Goal: Check status

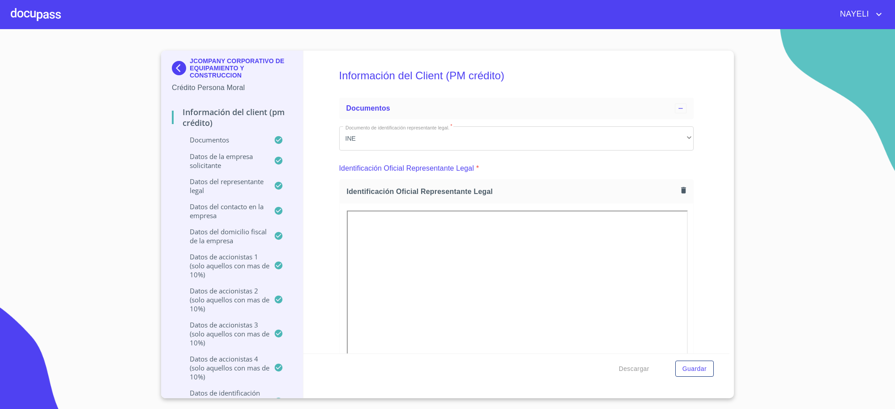
scroll to position [2597, 0]
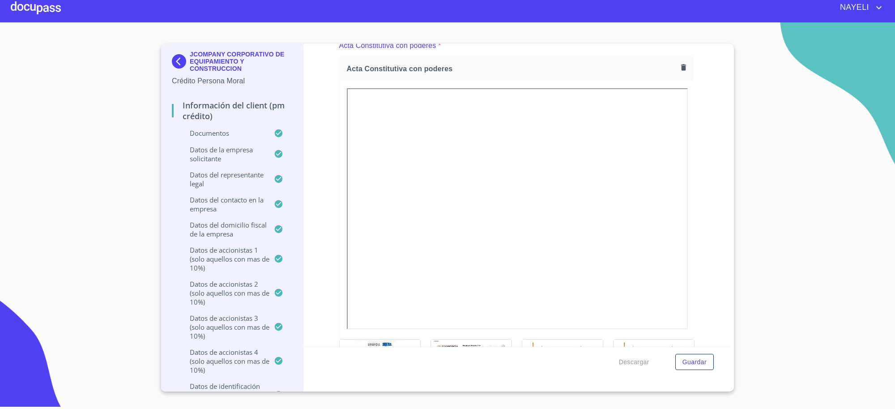
click at [180, 64] on img at bounding box center [181, 61] width 18 height 14
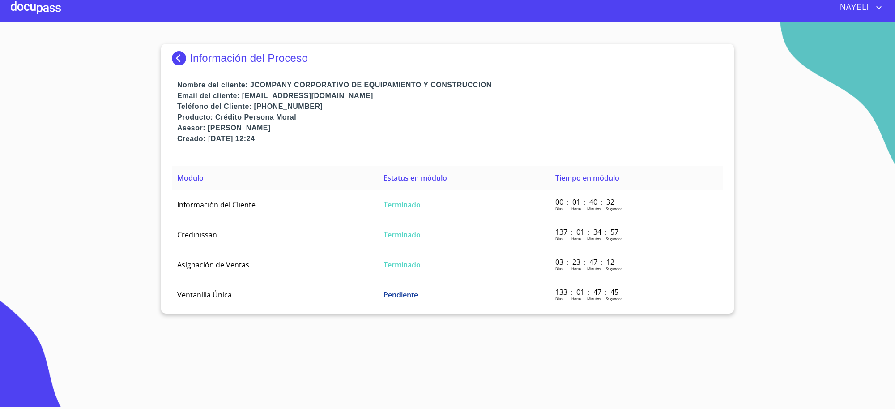
click at [198, 56] on p "Información del Proceso" at bounding box center [249, 58] width 118 height 13
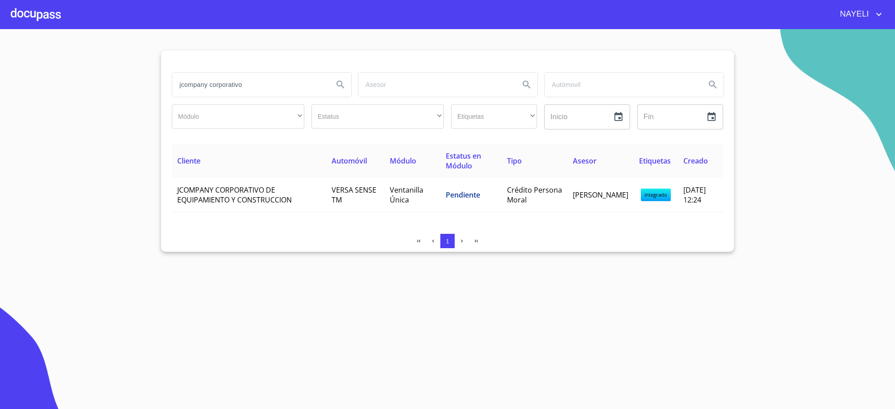
click at [216, 88] on input "jcompany corporativo" at bounding box center [249, 84] width 154 height 24
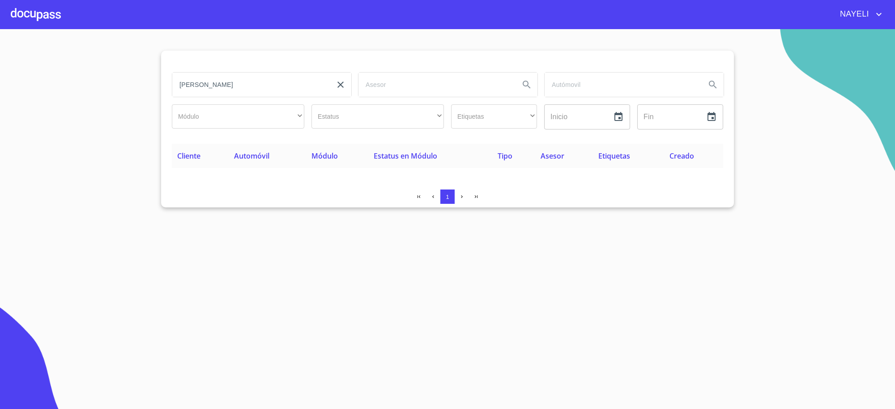
click at [267, 77] on input "[PERSON_NAME]" at bounding box center [249, 84] width 154 height 24
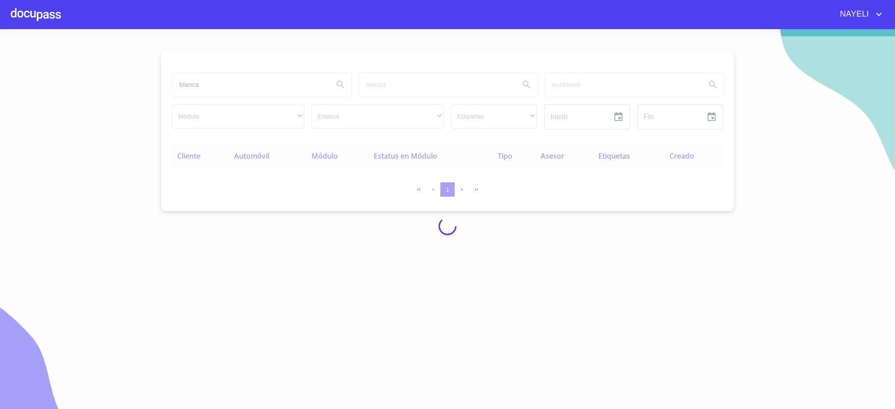
type input "blanca"
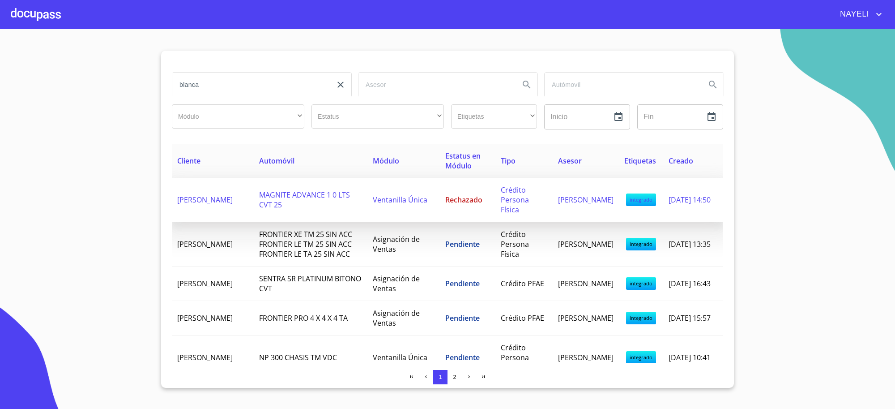
click at [381, 211] on td "Ventanilla Única" at bounding box center [403, 200] width 72 height 44
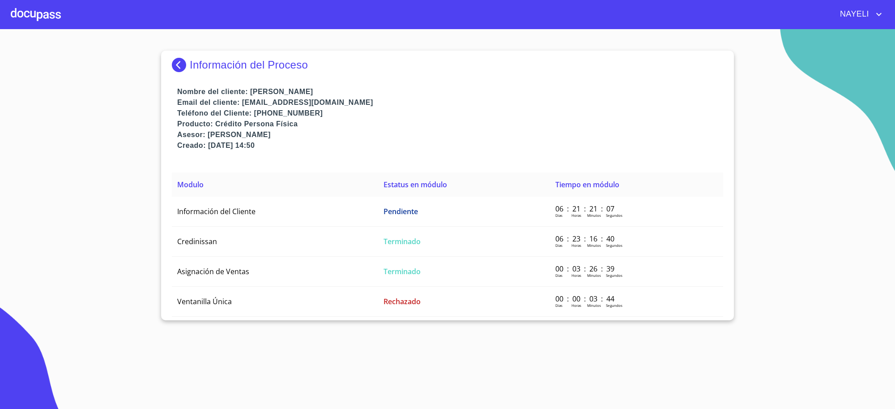
click at [318, 89] on p "Nombre del cliente: [PERSON_NAME]" at bounding box center [450, 91] width 546 height 11
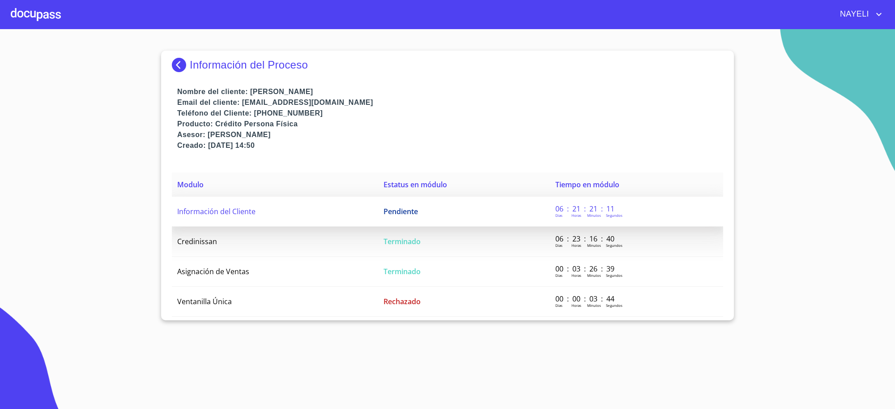
click at [334, 199] on td "Información del Cliente" at bounding box center [275, 211] width 206 height 30
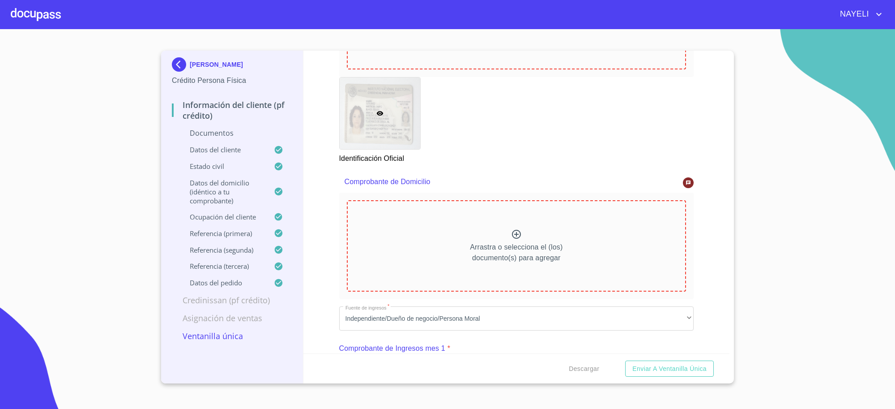
scroll to position [261, 0]
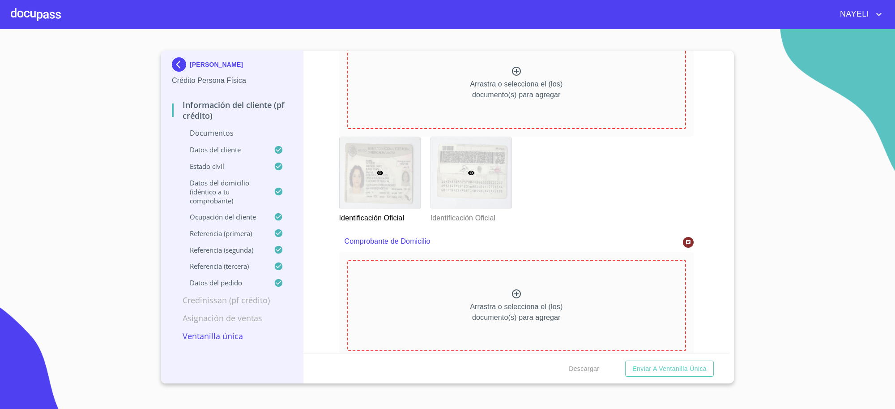
click at [486, 183] on div at bounding box center [471, 173] width 81 height 72
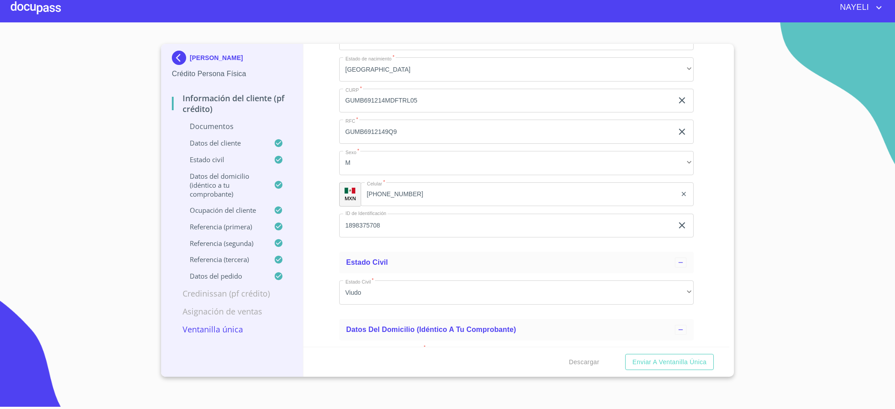
scroll to position [2866, 0]
click at [373, 227] on input "1898375708" at bounding box center [506, 223] width 334 height 24
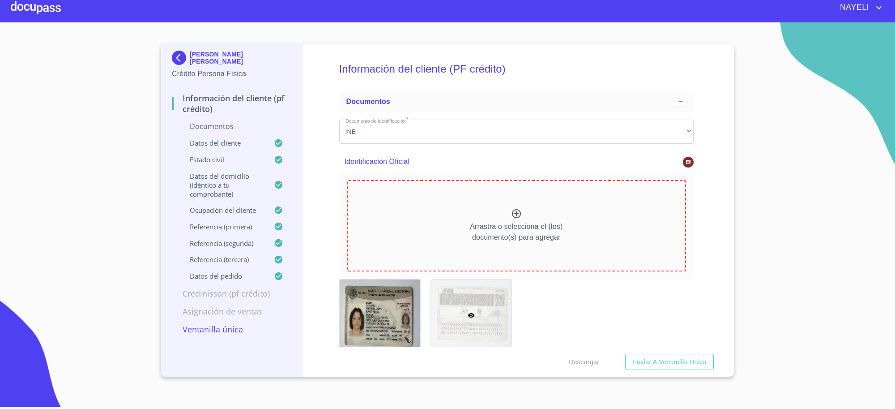
scroll to position [2866, 0]
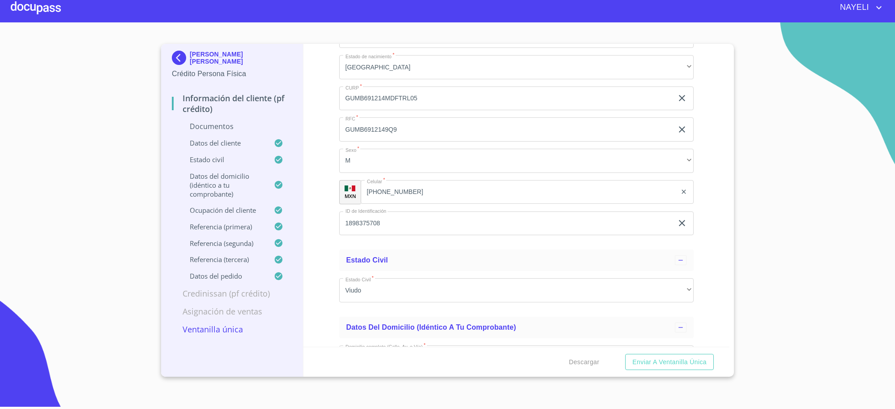
click at [198, 56] on p "[PERSON_NAME]" at bounding box center [241, 58] width 102 height 14
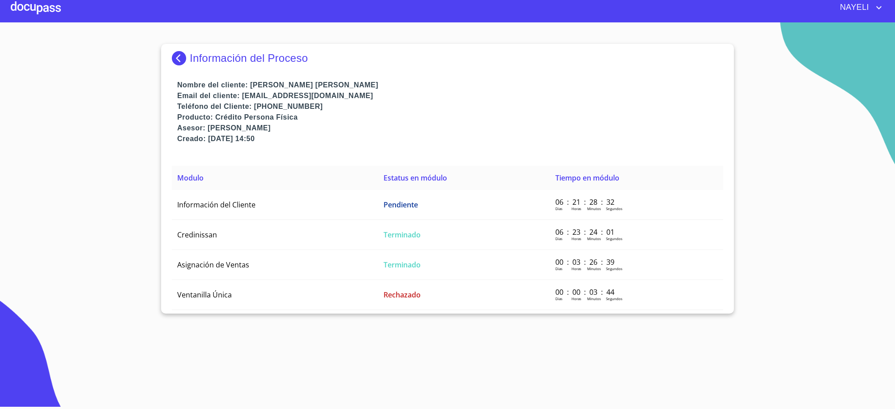
click at [202, 61] on p "Información del Proceso" at bounding box center [249, 58] width 118 height 13
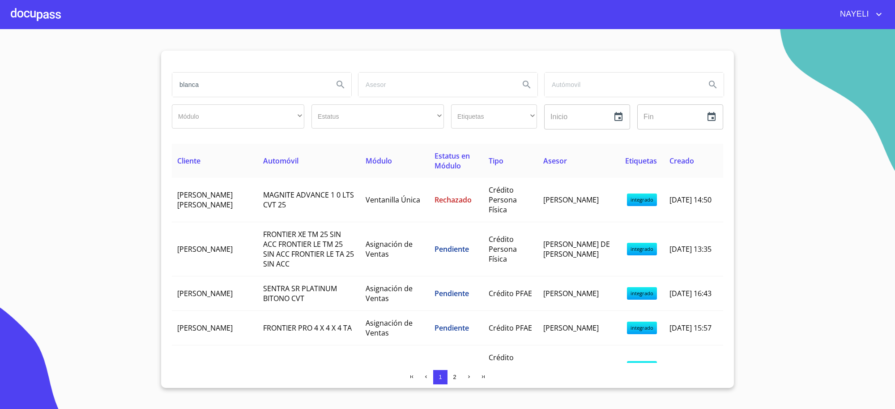
click at [216, 87] on input "blanca" at bounding box center [249, 84] width 154 height 24
type input "AGROTEC"
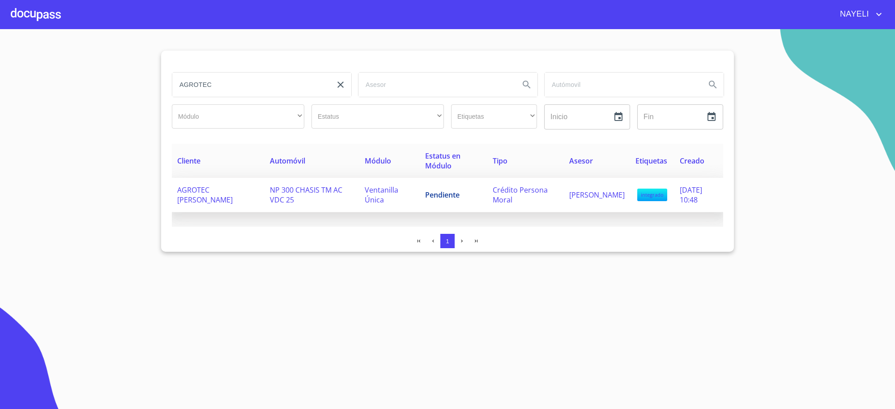
click at [316, 202] on td "NP 300 CHASIS TM AC VDC 25" at bounding box center [311, 195] width 95 height 34
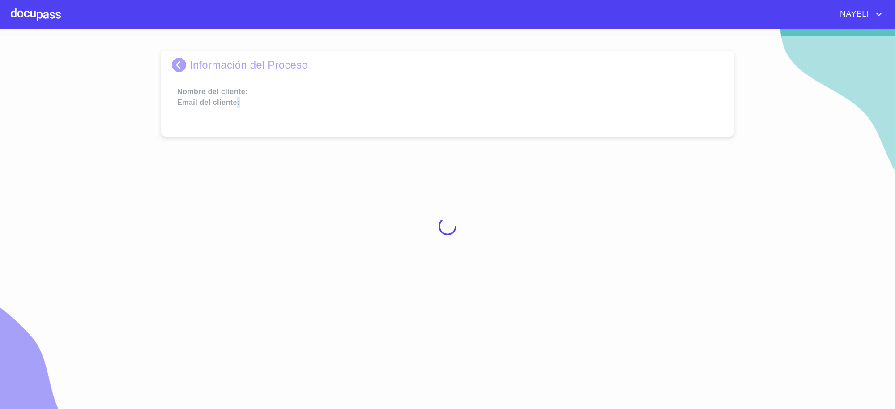
click at [316, 202] on div at bounding box center [447, 226] width 895 height 380
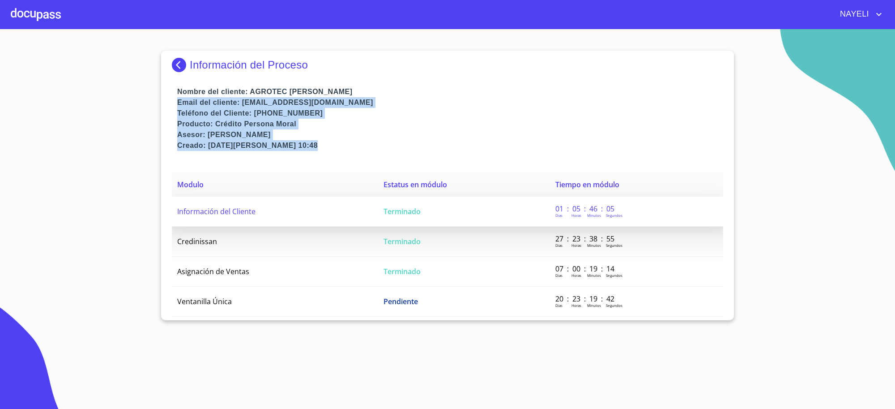
click at [396, 202] on td "Terminado" at bounding box center [464, 211] width 172 height 30
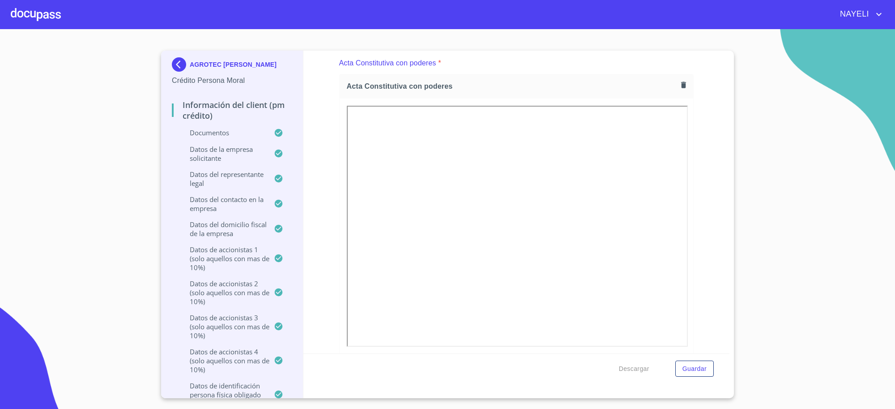
scroll to position [2549, 0]
click at [198, 72] on div "AGROTEC [PERSON_NAME]" at bounding box center [232, 66] width 120 height 18
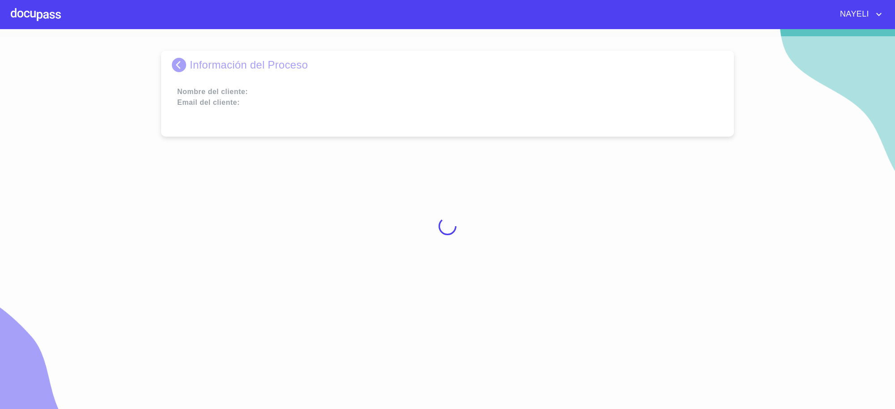
click at [198, 72] on div at bounding box center [447, 226] width 895 height 380
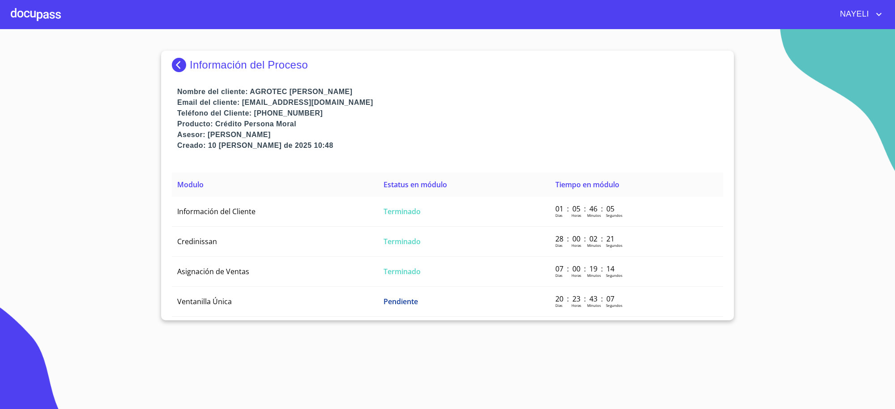
click at [198, 72] on div "Información del Proceso" at bounding box center [447, 69] width 551 height 36
click at [198, 66] on p "Información del Proceso" at bounding box center [249, 65] width 118 height 13
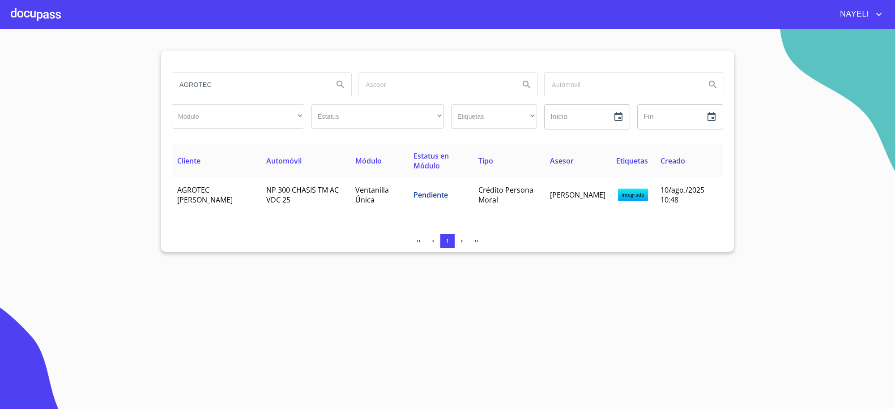
click at [225, 77] on input "AGROTEC" at bounding box center [249, 84] width 154 height 24
type input "IKONNAA"
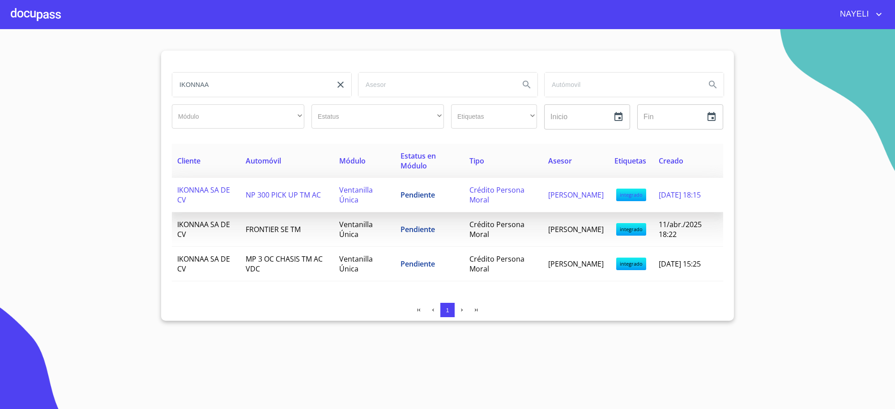
click at [385, 195] on td "Ventanilla Única" at bounding box center [365, 195] width 62 height 34
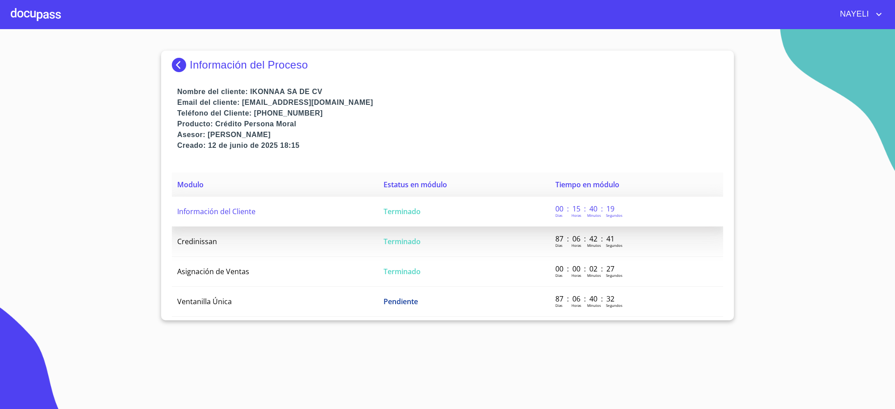
click at [425, 210] on td "Terminado" at bounding box center [464, 211] width 172 height 30
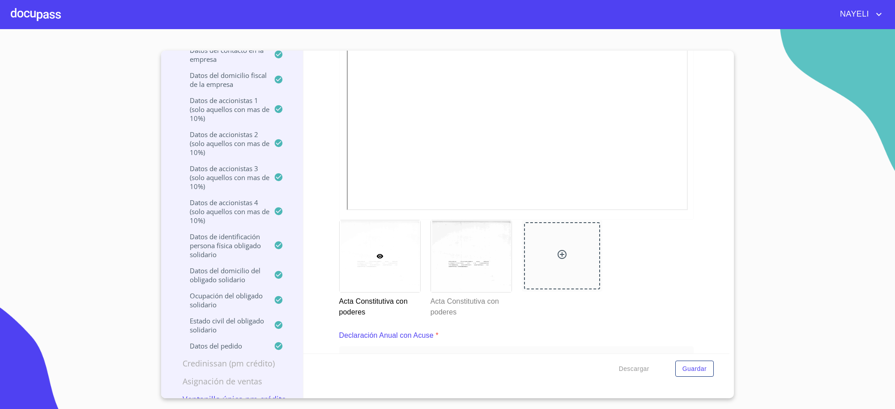
scroll to position [2834, 0]
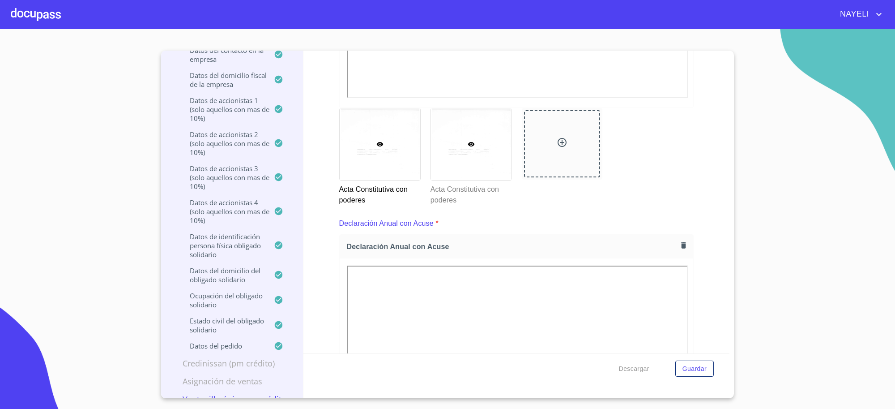
click at [465, 144] on div at bounding box center [471, 144] width 81 height 72
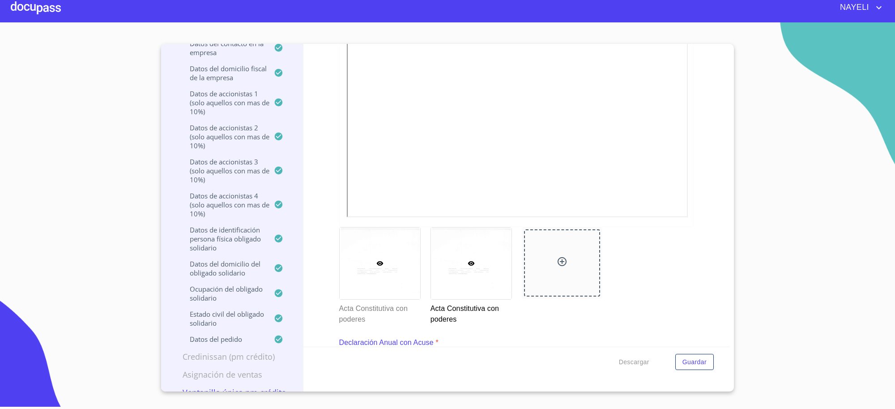
click at [383, 252] on div at bounding box center [380, 263] width 81 height 72
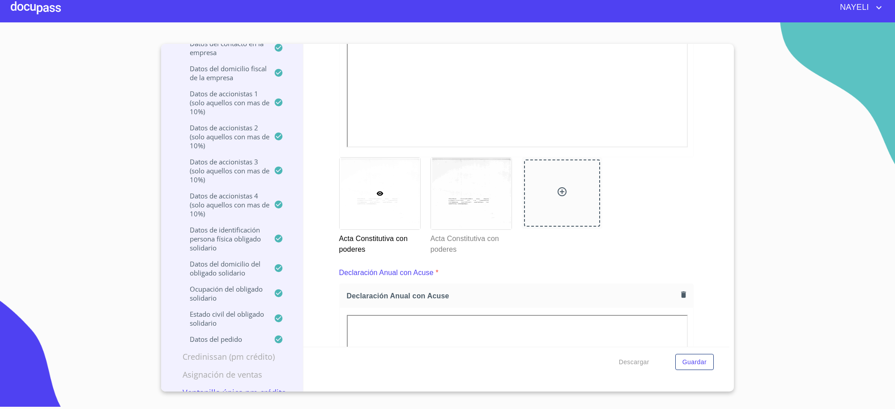
scroll to position [2783, 0]
click at [465, 202] on div at bounding box center [471, 189] width 81 height 72
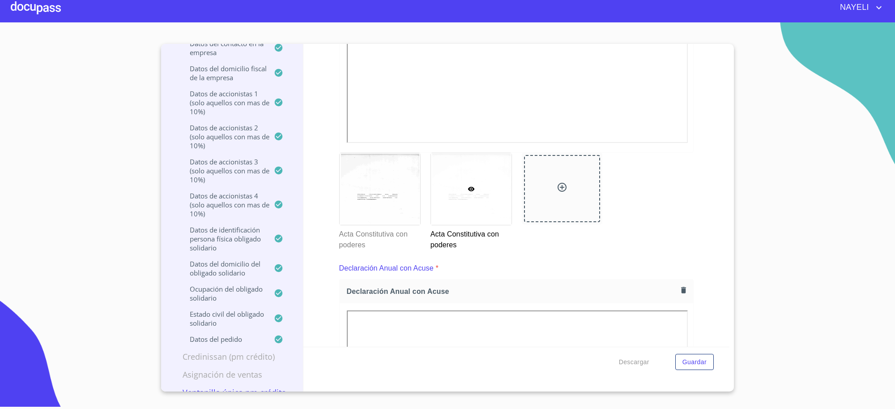
scroll to position [2597, 0]
